Goal: Check status

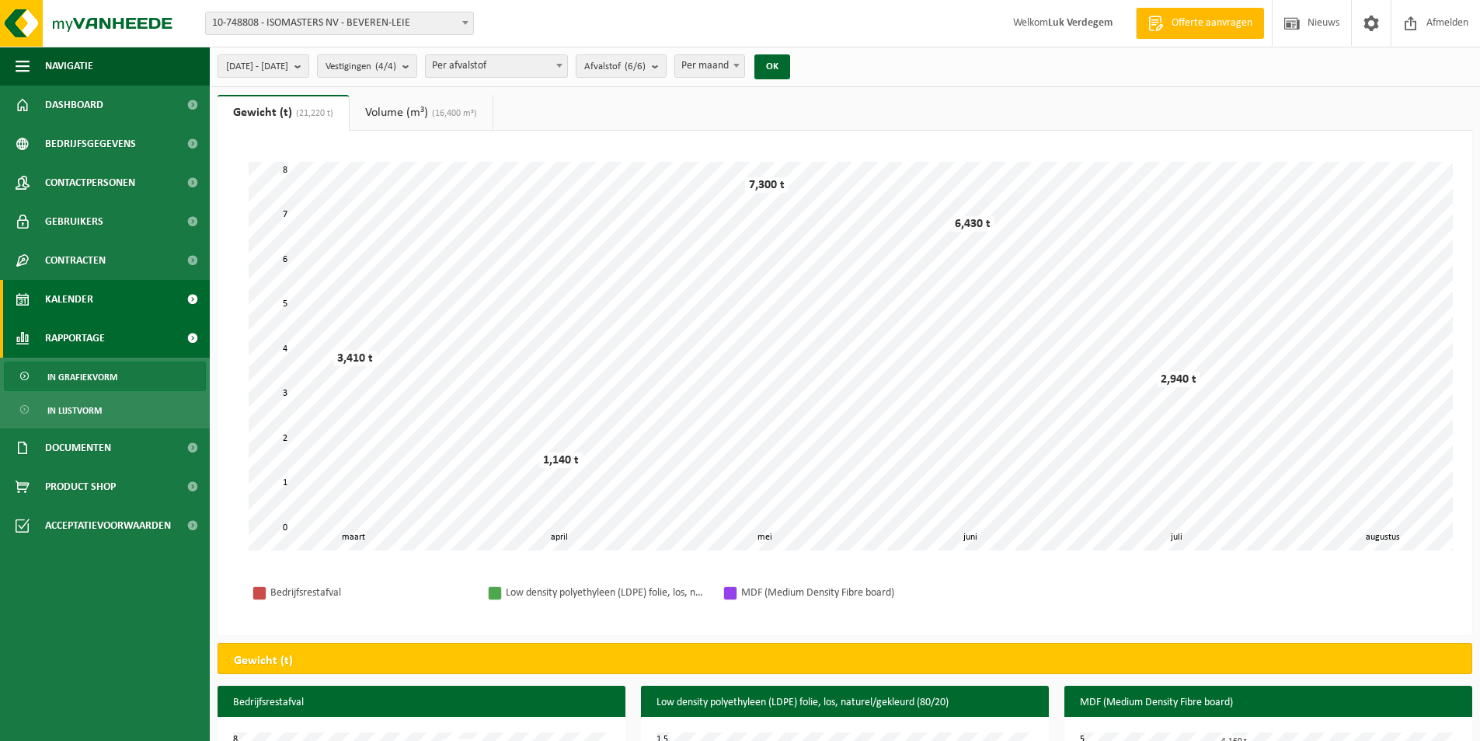
click at [81, 301] on span "Kalender" at bounding box center [69, 299] width 48 height 39
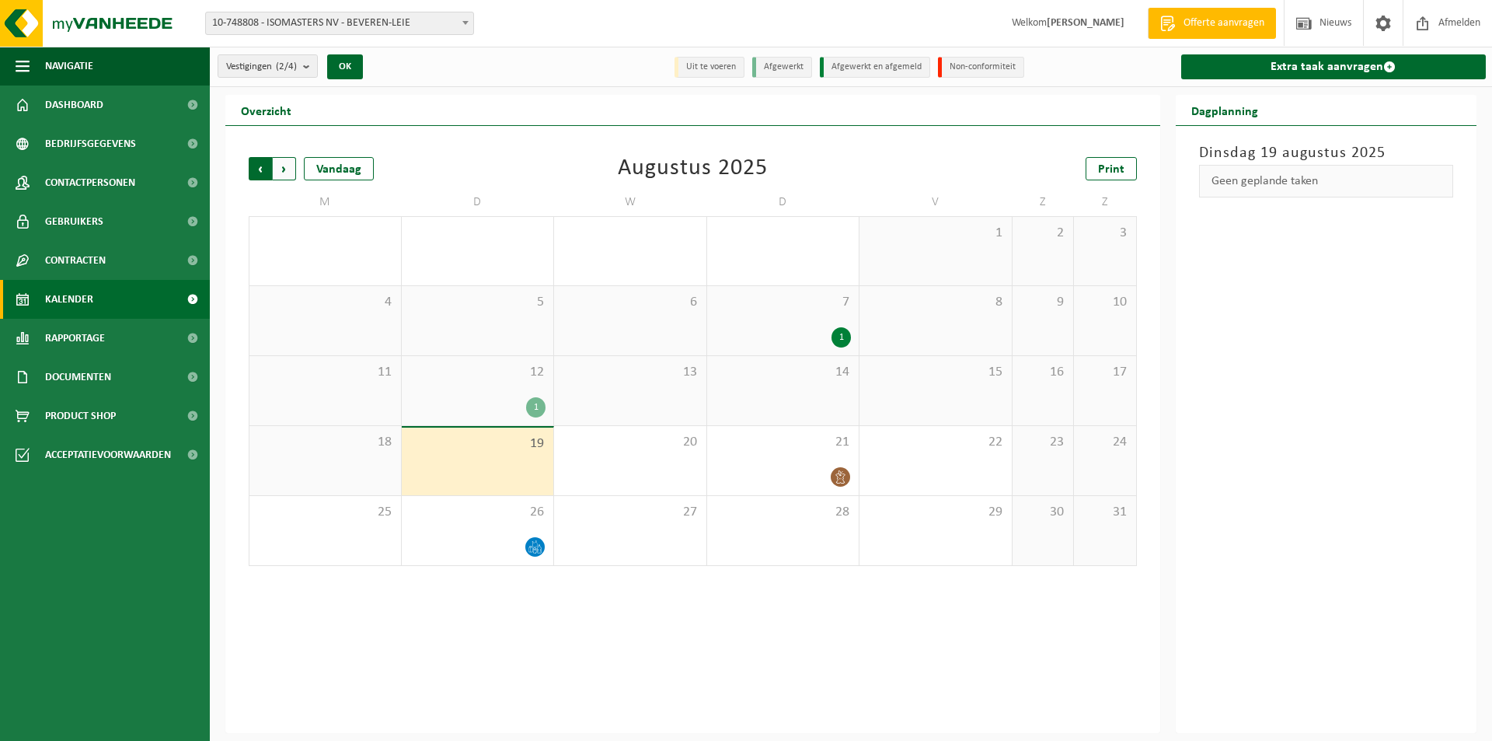
click at [281, 158] on span "Volgende" at bounding box center [284, 168] width 23 height 23
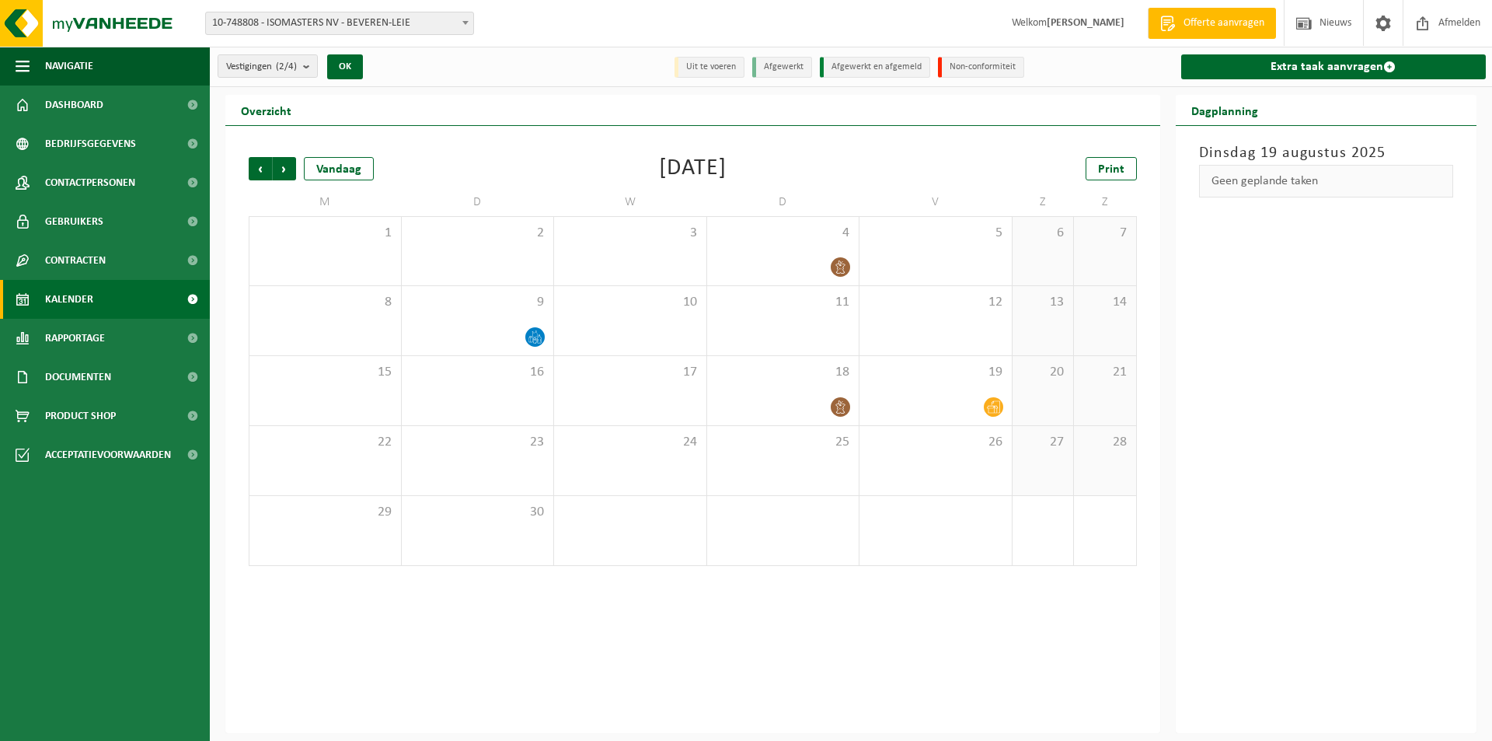
click at [281, 158] on span "Volgende" at bounding box center [284, 168] width 23 height 23
click at [259, 179] on div "Vorige Volgende Vandaag [DATE] Print M D W D V Z Z 29 30 1 2 3 4 5 6 7 8 9 10 1…" at bounding box center [693, 361] width 904 height 440
click at [259, 172] on span "Vorige" at bounding box center [260, 168] width 23 height 23
